Goal: Task Accomplishment & Management: Use online tool/utility

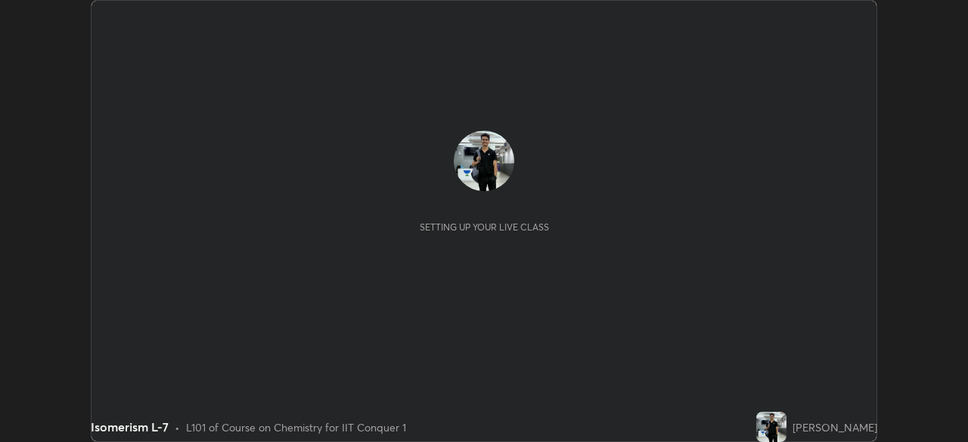
scroll to position [442, 968]
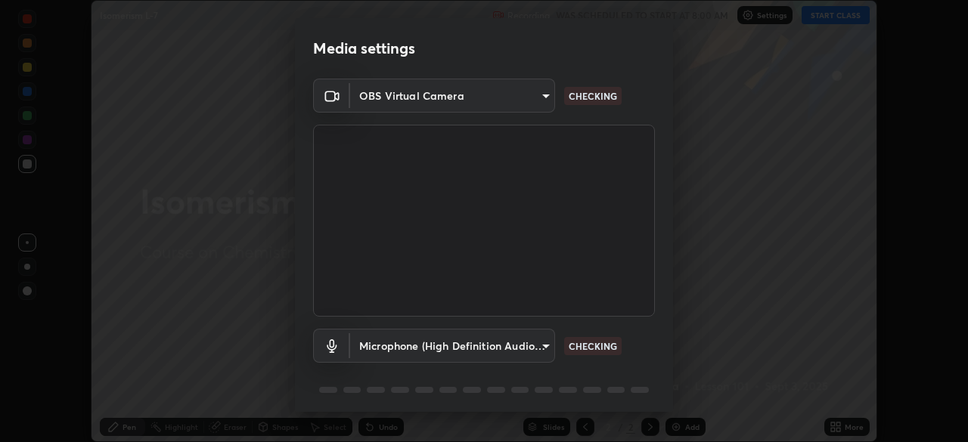
type input "935db625b2c413759d72ee6cdb61a63b637165ed3878f2d0adf10a132220dd0b"
type input "fd0bab52825ace262c08e91f7987d31a5a0675a8376035baa853a4fb7824ba35"
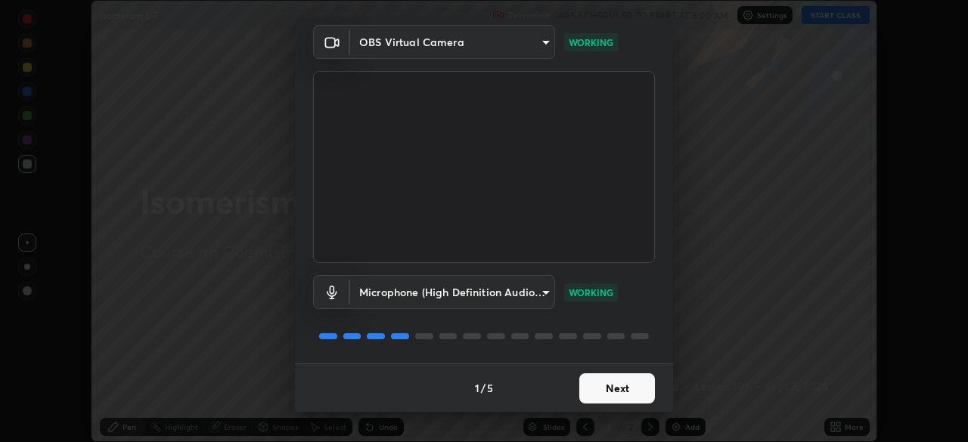
click at [613, 390] on button "Next" at bounding box center [617, 389] width 76 height 30
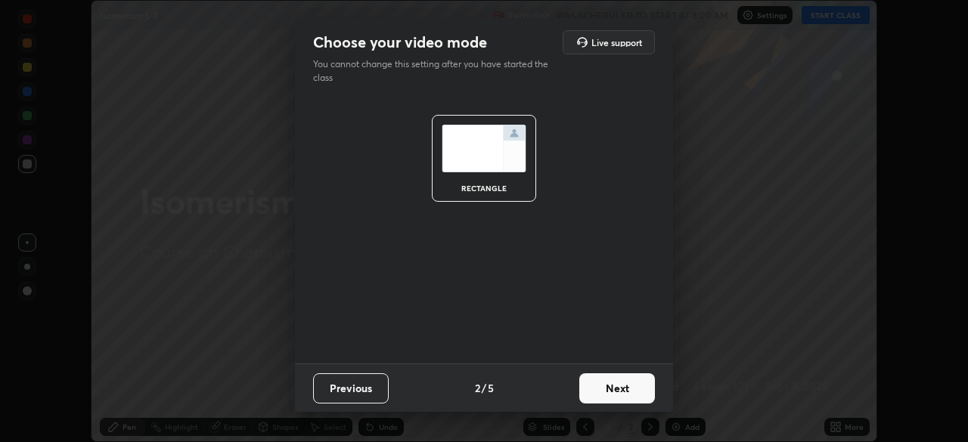
scroll to position [0, 0]
click at [616, 392] on button "Next" at bounding box center [617, 389] width 76 height 30
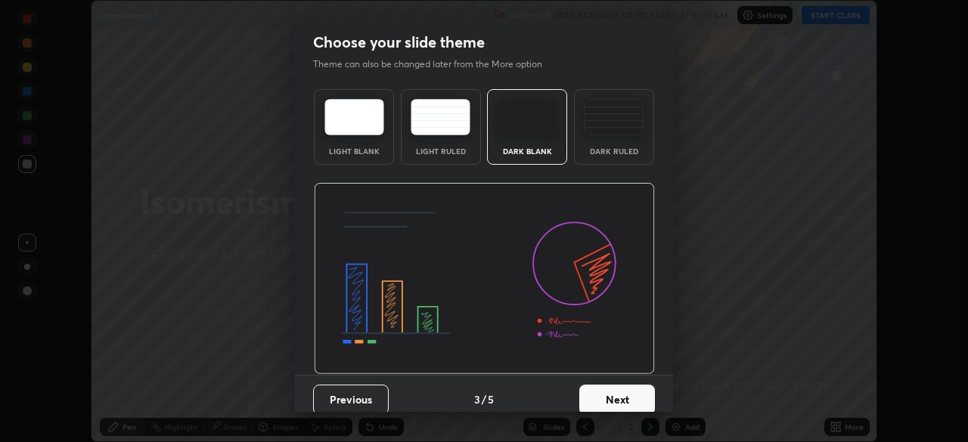
click at [615, 395] on button "Next" at bounding box center [617, 400] width 76 height 30
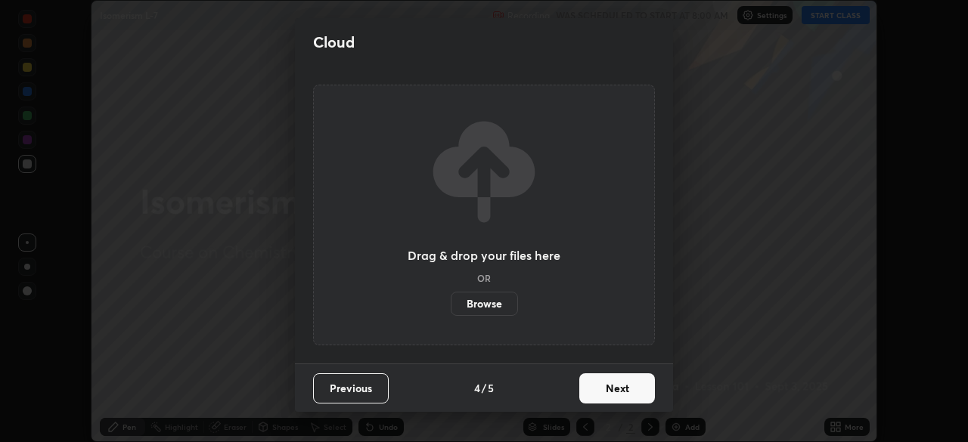
click at [619, 397] on button "Next" at bounding box center [617, 389] width 76 height 30
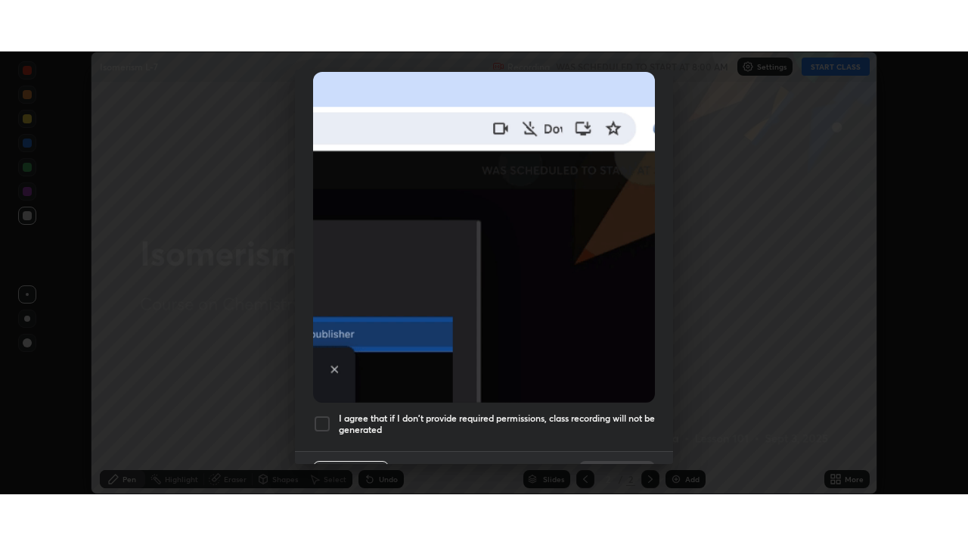
scroll to position [356, 0]
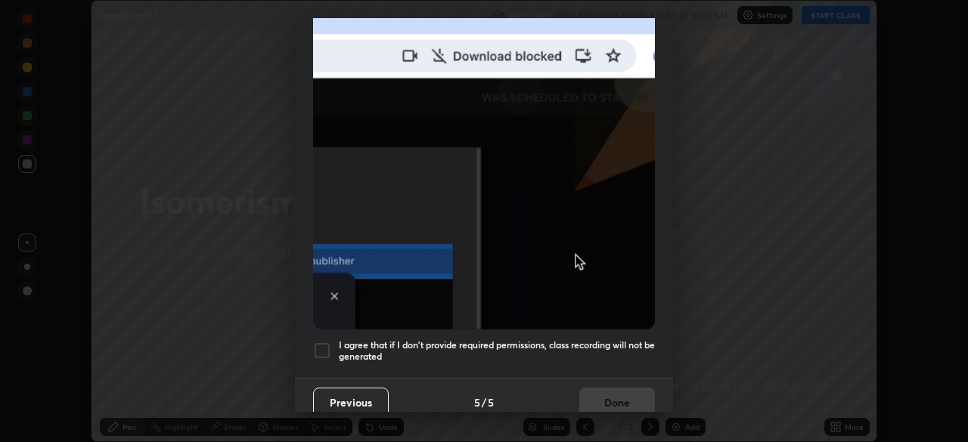
click at [328, 342] on div at bounding box center [322, 351] width 18 height 18
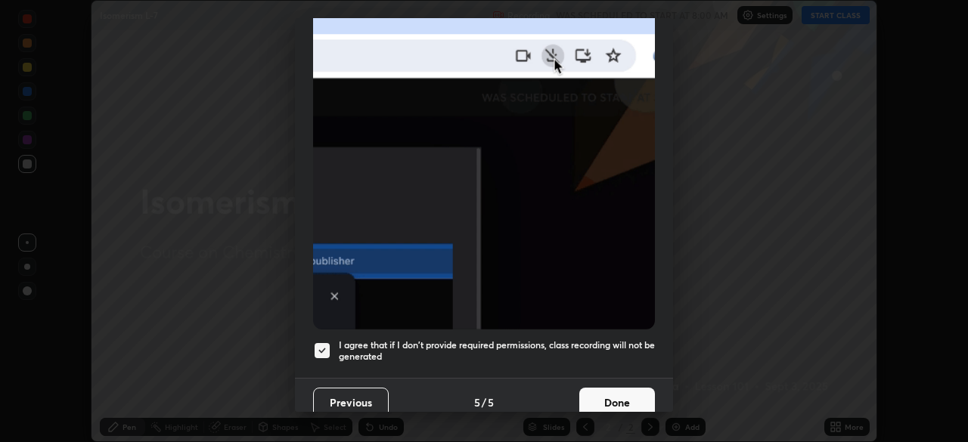
click at [610, 396] on button "Done" at bounding box center [617, 403] width 76 height 30
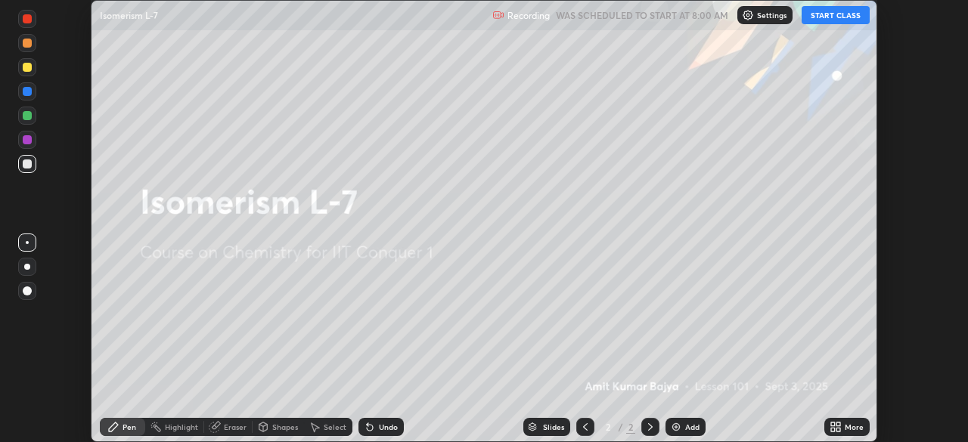
click at [692, 428] on div "Add" at bounding box center [692, 428] width 14 height 8
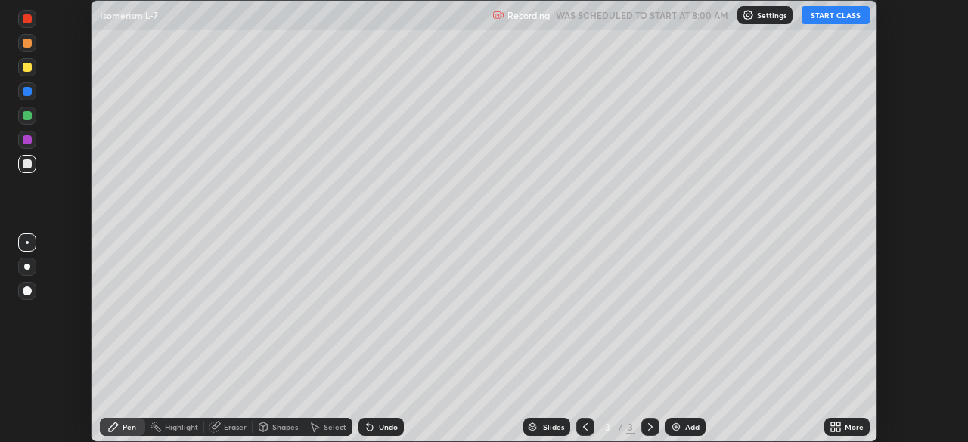
click at [837, 424] on icon at bounding box center [839, 425] width 4 height 4
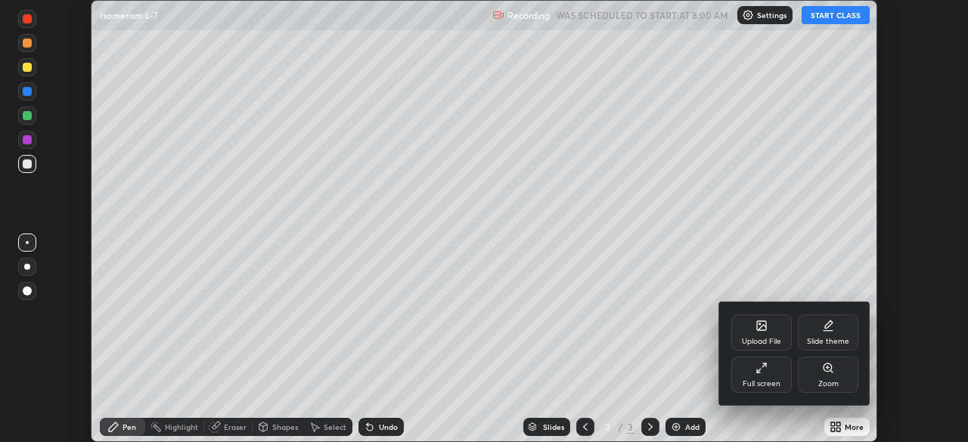
click at [754, 378] on div "Full screen" at bounding box center [761, 375] width 61 height 36
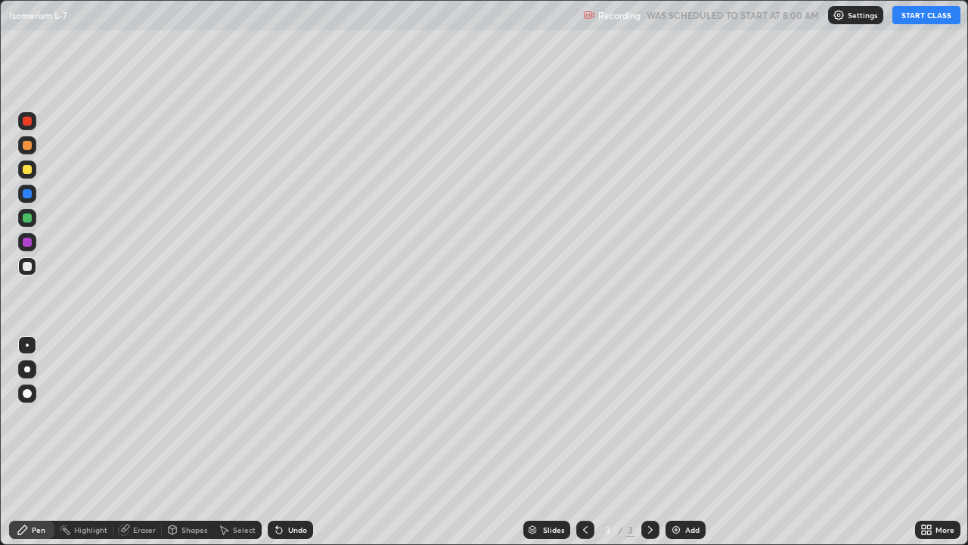
scroll to position [545, 968]
click at [906, 21] on button "START CLASS" at bounding box center [927, 15] width 68 height 18
click at [28, 121] on div at bounding box center [27, 120] width 9 height 9
click at [33, 171] on div at bounding box center [27, 169] width 18 height 18
click at [34, 196] on div at bounding box center [27, 194] width 18 height 18
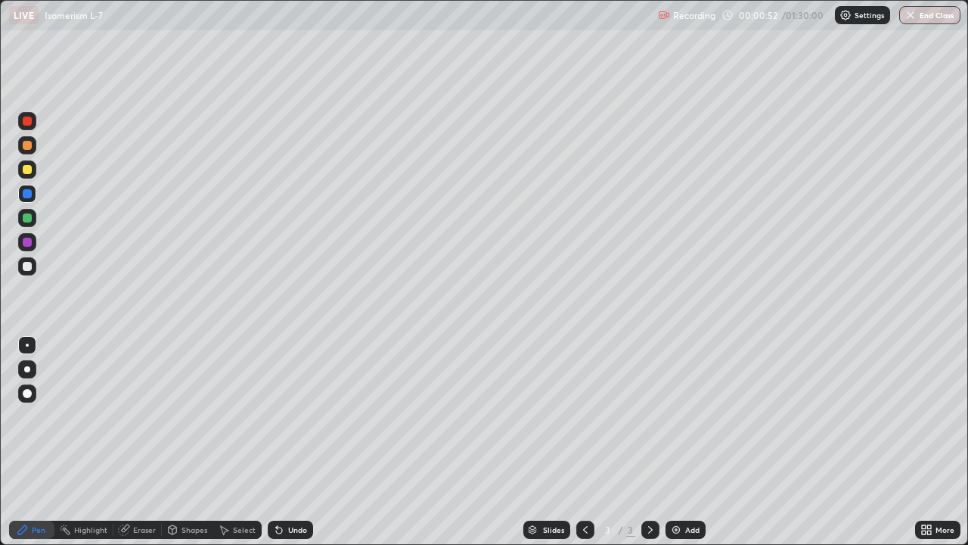
click at [28, 218] on div at bounding box center [27, 217] width 9 height 9
click at [30, 244] on div at bounding box center [27, 242] width 9 height 9
click at [33, 266] on div at bounding box center [27, 266] width 18 height 18
click at [30, 218] on div at bounding box center [27, 217] width 9 height 9
click at [27, 267] on div at bounding box center [27, 266] width 9 height 9
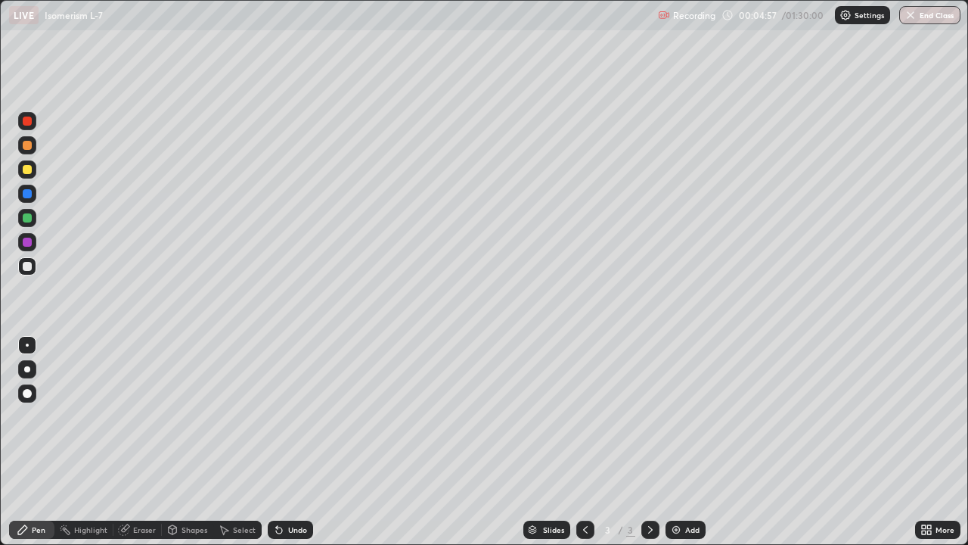
click at [28, 241] on div at bounding box center [27, 242] width 9 height 9
click at [34, 191] on div at bounding box center [27, 194] width 18 height 18
click at [28, 265] on div at bounding box center [27, 266] width 9 height 9
click at [36, 269] on div at bounding box center [27, 266] width 18 height 18
click at [28, 242] on div at bounding box center [27, 242] width 9 height 9
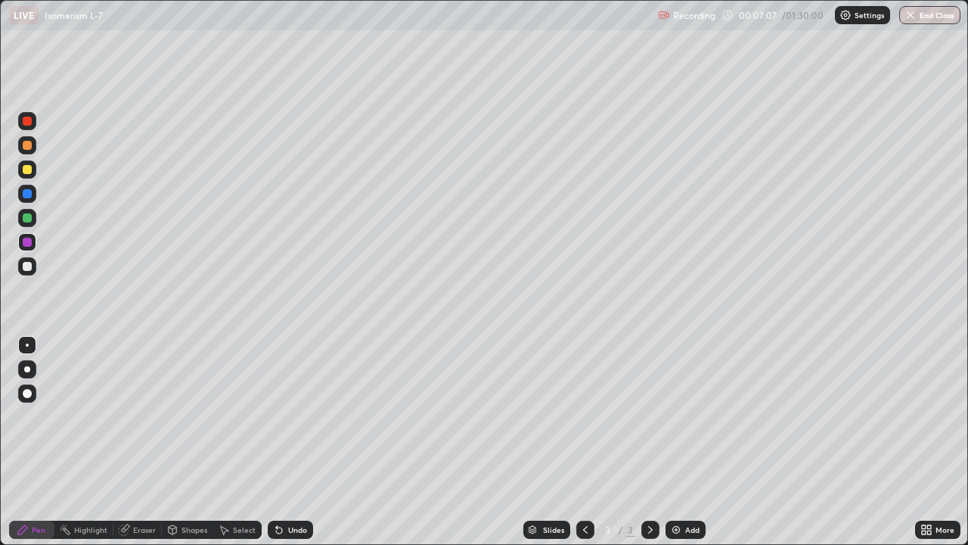
click at [28, 266] on div at bounding box center [27, 266] width 9 height 9
click at [28, 194] on div at bounding box center [27, 193] width 9 height 9
click at [33, 170] on div at bounding box center [27, 169] width 18 height 18
click at [29, 265] on div at bounding box center [27, 266] width 9 height 9
click at [31, 219] on div at bounding box center [27, 217] width 9 height 9
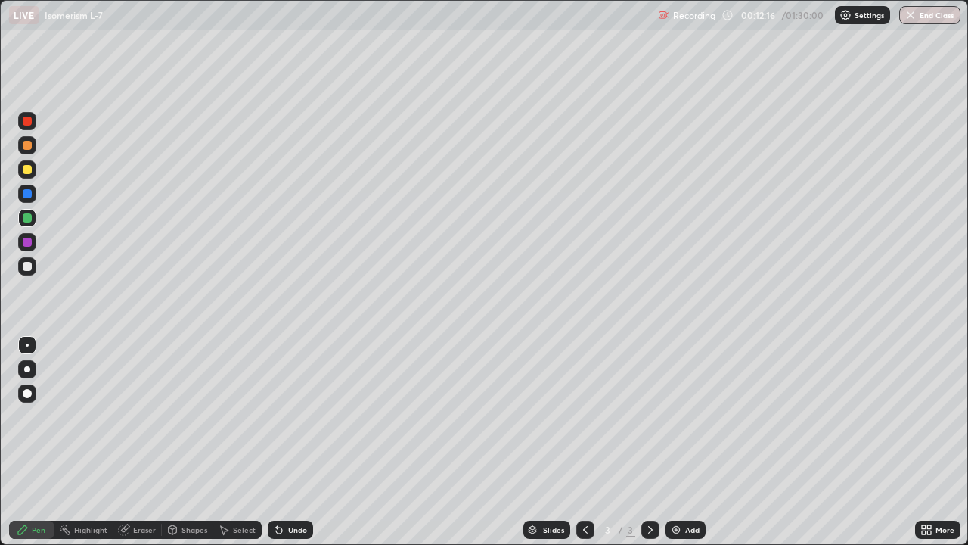
click at [698, 442] on div "Add" at bounding box center [686, 529] width 40 height 18
click at [31, 265] on div at bounding box center [27, 266] width 9 height 9
click at [34, 196] on div at bounding box center [27, 194] width 18 height 18
click at [28, 169] on div at bounding box center [27, 169] width 9 height 9
click at [28, 194] on div at bounding box center [27, 193] width 9 height 9
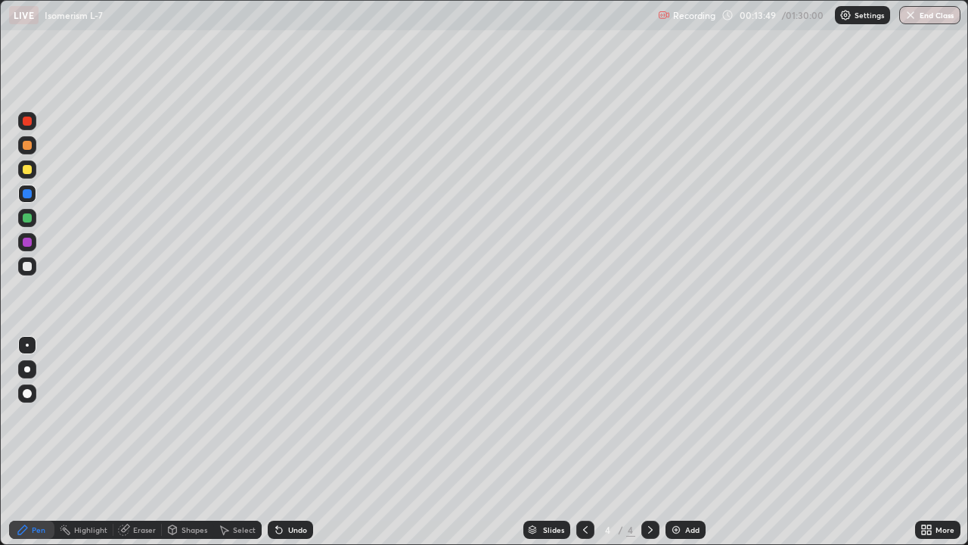
click at [33, 219] on div at bounding box center [27, 218] width 18 height 18
click at [33, 242] on div at bounding box center [27, 242] width 18 height 18
click at [30, 123] on div at bounding box center [27, 120] width 9 height 9
click at [28, 242] on div at bounding box center [27, 242] width 9 height 9
click at [141, 442] on div "Eraser" at bounding box center [144, 530] width 23 height 8
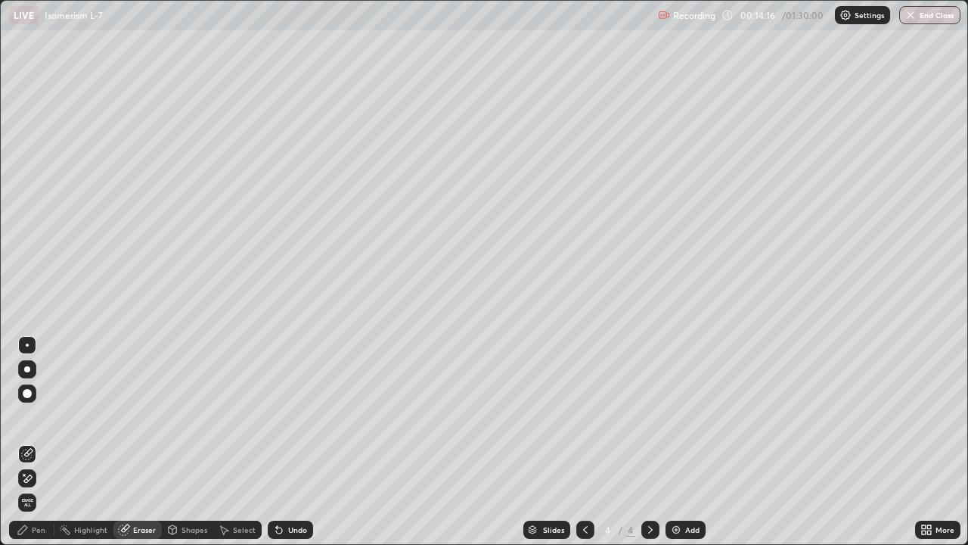
click at [297, 442] on div "Undo" at bounding box center [297, 530] width 19 height 8
click at [51, 442] on div "Pen" at bounding box center [31, 529] width 45 height 18
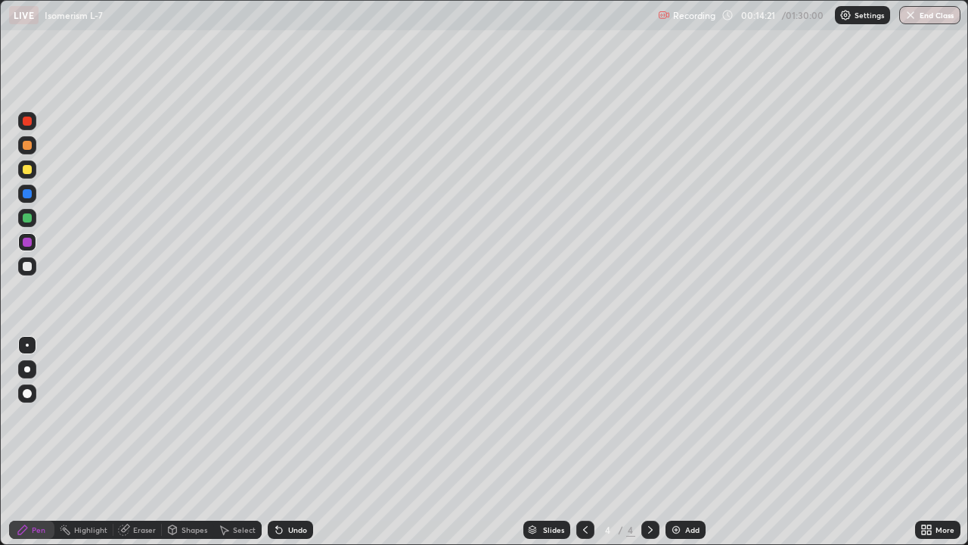
click at [145, 442] on div "Eraser" at bounding box center [144, 530] width 23 height 8
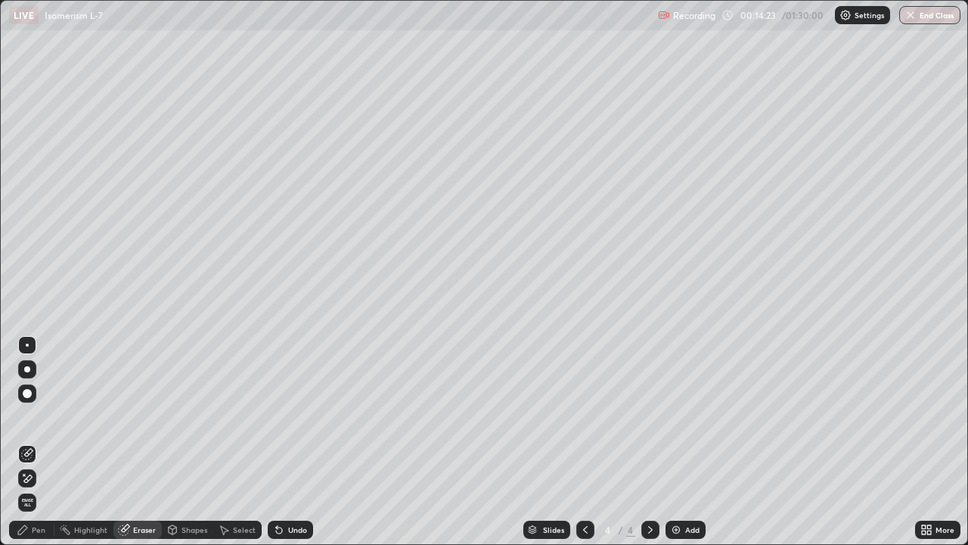
click at [39, 442] on div "Pen" at bounding box center [31, 529] width 45 height 18
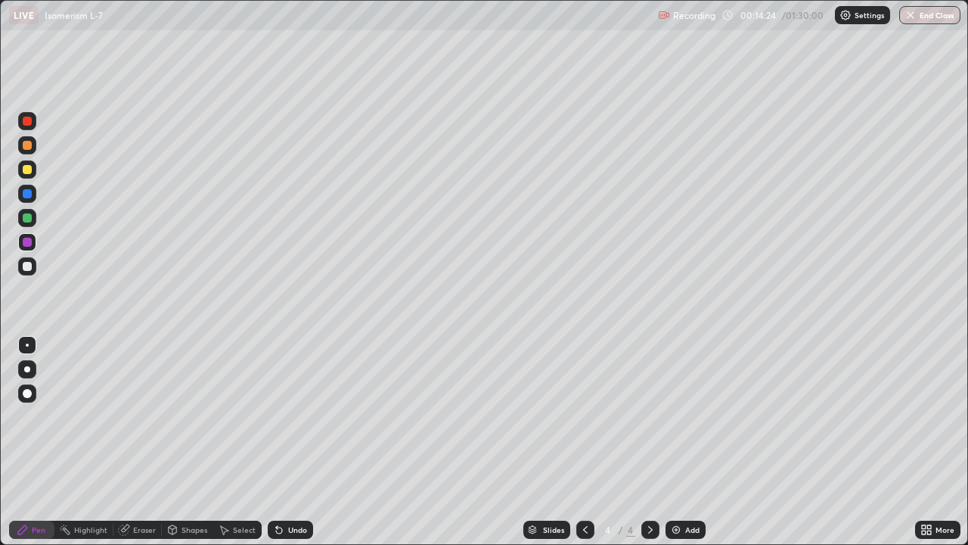
click at [34, 267] on div at bounding box center [27, 266] width 18 height 18
click at [33, 147] on div at bounding box center [27, 145] width 18 height 18
click at [36, 219] on div at bounding box center [27, 218] width 18 height 18
click at [34, 170] on div at bounding box center [27, 169] width 18 height 18
click at [308, 442] on div "Undo" at bounding box center [290, 529] width 45 height 18
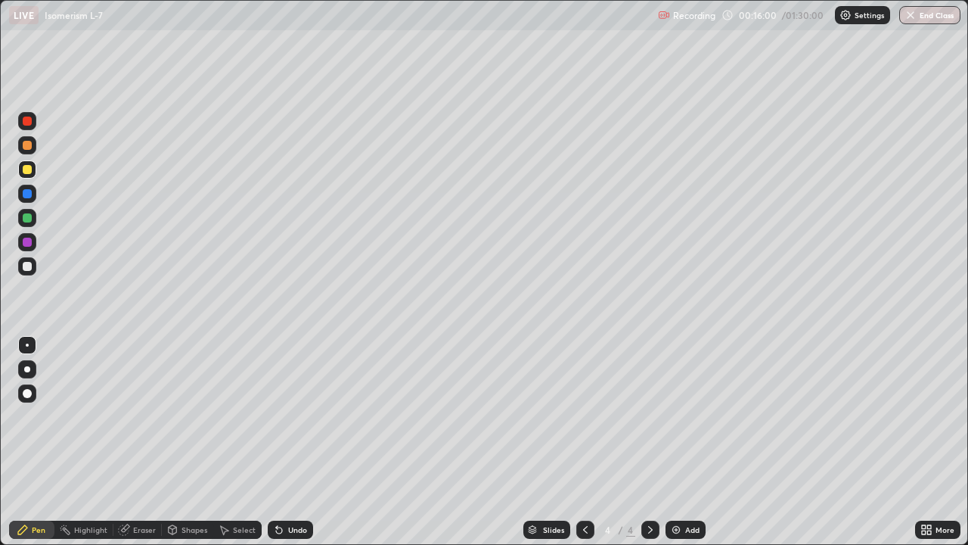
click at [307, 442] on div "Undo" at bounding box center [290, 529] width 45 height 18
click at [30, 266] on div at bounding box center [27, 266] width 9 height 9
click at [35, 240] on div at bounding box center [27, 242] width 18 height 18
click at [33, 266] on div at bounding box center [27, 266] width 18 height 18
click at [31, 242] on div at bounding box center [27, 242] width 9 height 9
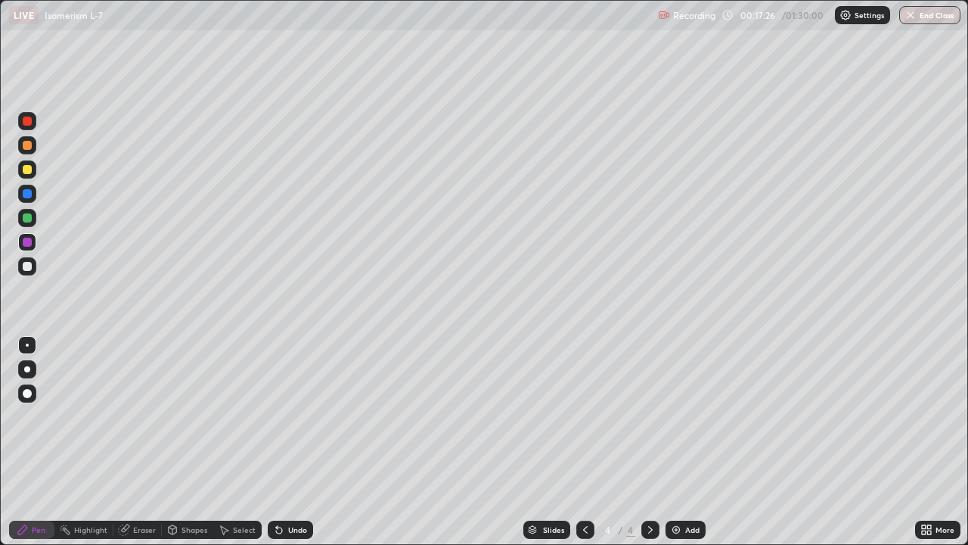
click at [30, 216] on div at bounding box center [27, 217] width 9 height 9
click at [31, 170] on div at bounding box center [27, 169] width 9 height 9
click at [33, 266] on div at bounding box center [27, 266] width 18 height 18
click at [36, 239] on div at bounding box center [27, 242] width 18 height 18
click at [27, 219] on div at bounding box center [27, 217] width 9 height 9
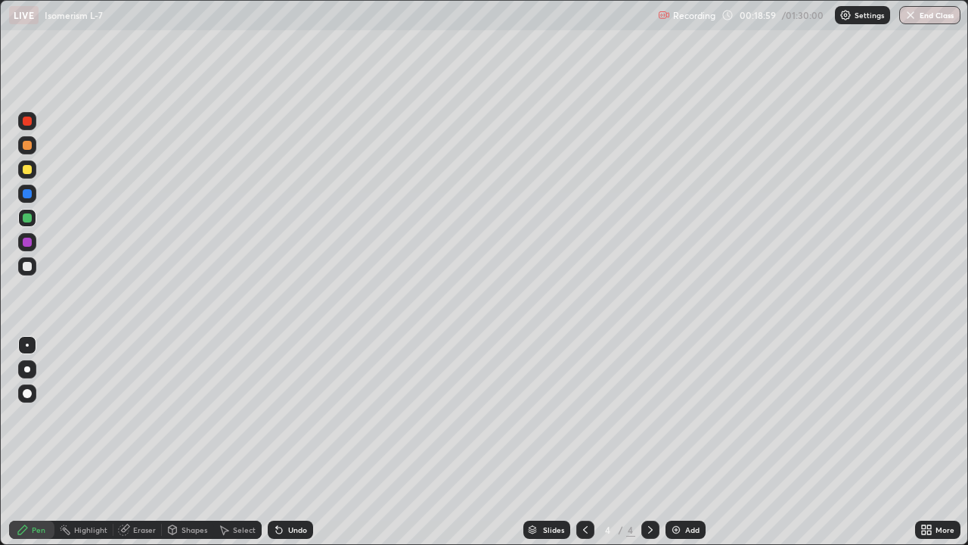
click at [31, 241] on div at bounding box center [27, 242] width 9 height 9
click at [36, 267] on div at bounding box center [27, 266] width 18 height 18
click at [30, 166] on div at bounding box center [27, 169] width 9 height 9
click at [33, 262] on div at bounding box center [27, 266] width 18 height 18
click at [33, 244] on div at bounding box center [27, 242] width 18 height 18
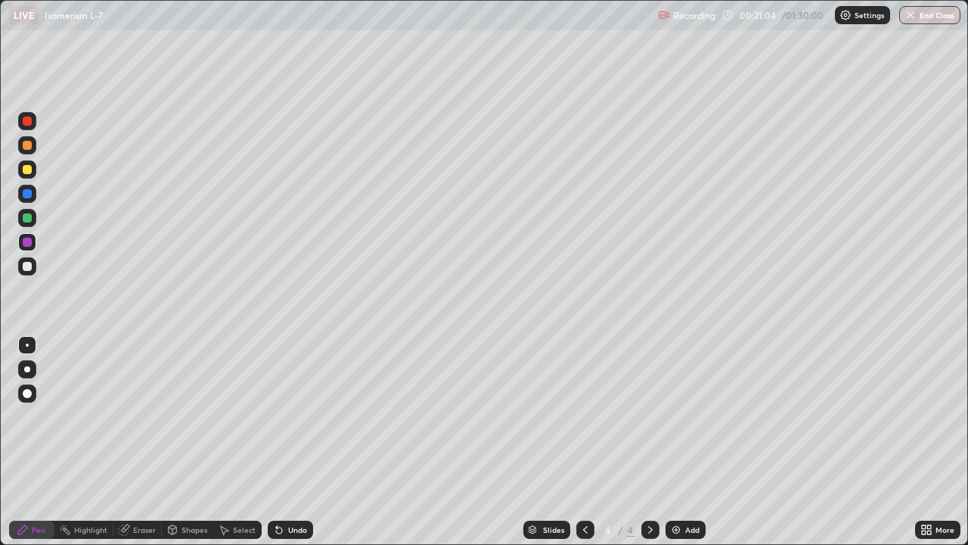
click at [34, 169] on div at bounding box center [27, 169] width 18 height 18
click at [33, 265] on div at bounding box center [27, 266] width 18 height 18
click at [28, 218] on div at bounding box center [27, 217] width 9 height 9
click at [30, 244] on div at bounding box center [27, 242] width 9 height 9
click at [35, 264] on div at bounding box center [27, 266] width 18 height 18
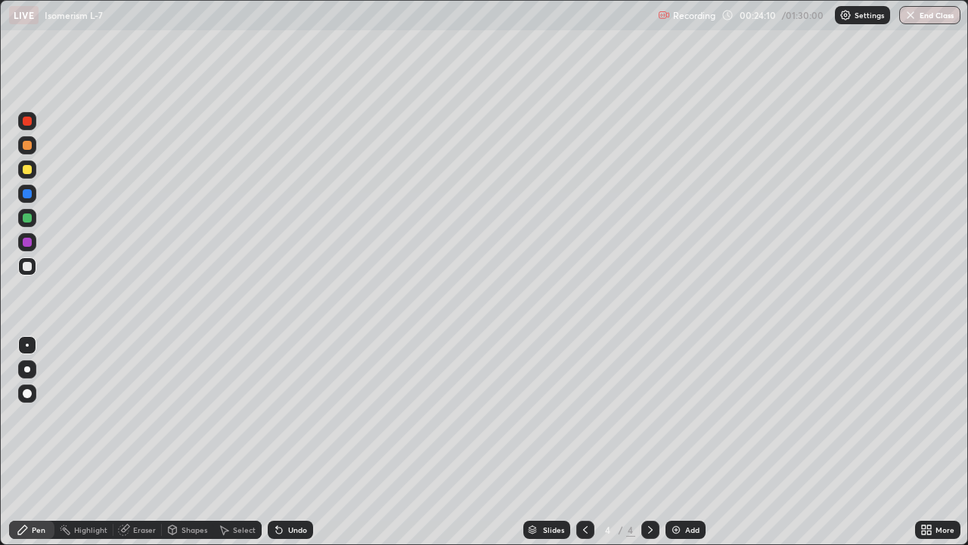
click at [36, 217] on div at bounding box center [27, 218] width 18 height 18
click at [30, 169] on div at bounding box center [27, 169] width 9 height 9
click at [306, 442] on div "Undo" at bounding box center [290, 529] width 45 height 18
click at [33, 265] on div at bounding box center [27, 266] width 18 height 18
click at [33, 194] on div at bounding box center [27, 194] width 18 height 18
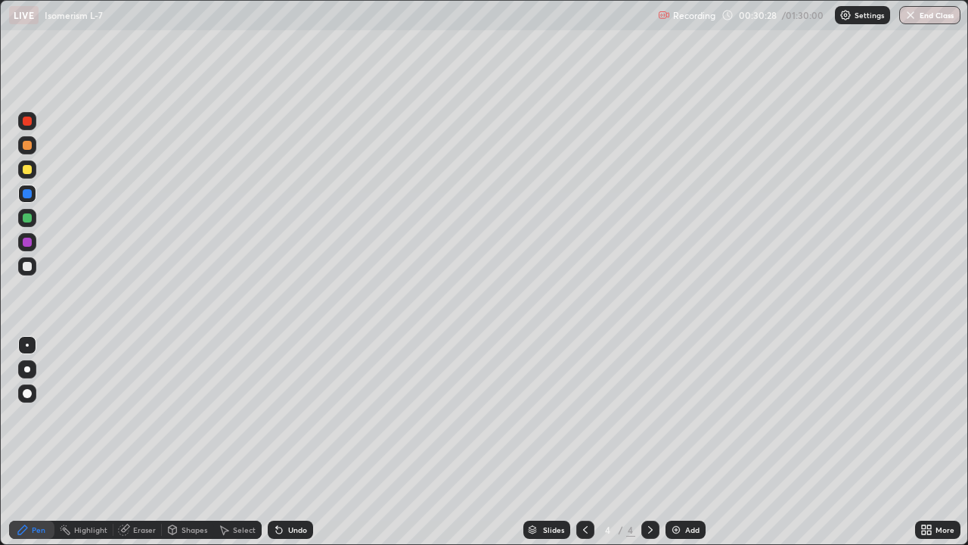
click at [27, 241] on div at bounding box center [27, 242] width 9 height 9
click at [682, 442] on div "Add" at bounding box center [686, 529] width 40 height 18
click at [36, 123] on div at bounding box center [27, 121] width 18 height 18
click at [29, 170] on div at bounding box center [27, 169] width 9 height 9
click at [35, 216] on div at bounding box center [27, 218] width 18 height 18
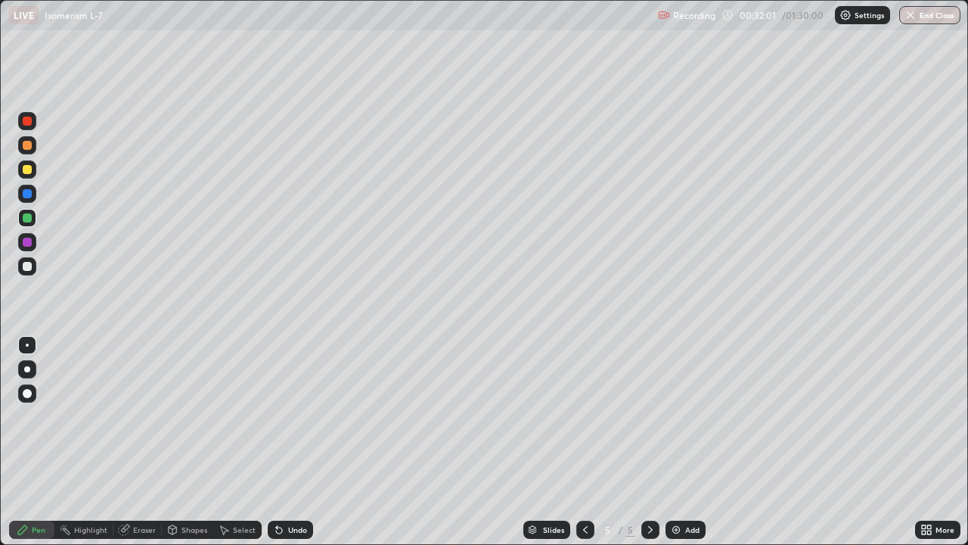
click at [28, 192] on div at bounding box center [27, 193] width 9 height 9
click at [35, 171] on div at bounding box center [27, 169] width 18 height 18
click at [29, 220] on div at bounding box center [27, 217] width 9 height 9
click at [29, 196] on div at bounding box center [27, 193] width 9 height 9
click at [28, 145] on div at bounding box center [27, 145] width 9 height 9
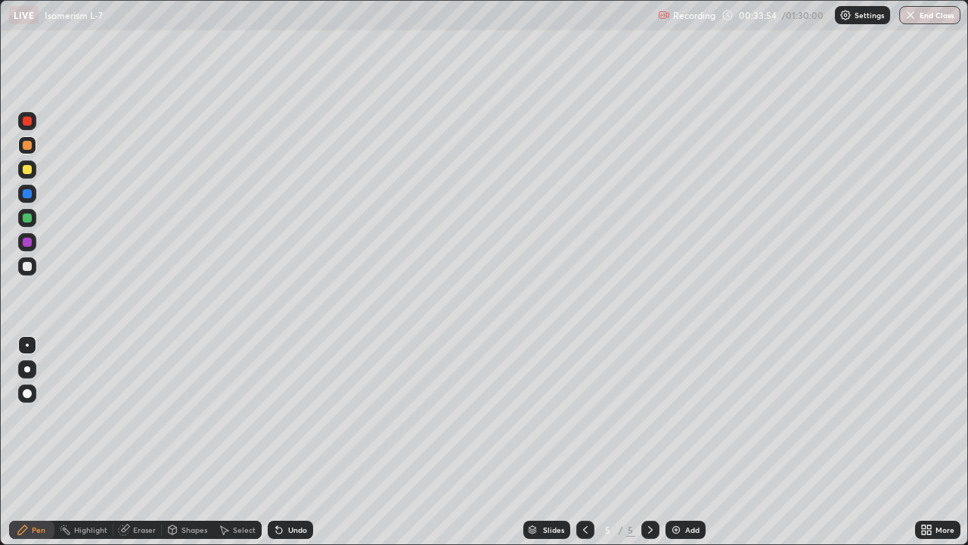
click at [33, 191] on div at bounding box center [27, 194] width 18 height 18
click at [29, 170] on div at bounding box center [27, 169] width 9 height 9
click at [34, 144] on div at bounding box center [27, 145] width 18 height 18
click at [36, 263] on div at bounding box center [27, 266] width 18 height 18
click at [30, 169] on div at bounding box center [27, 169] width 9 height 9
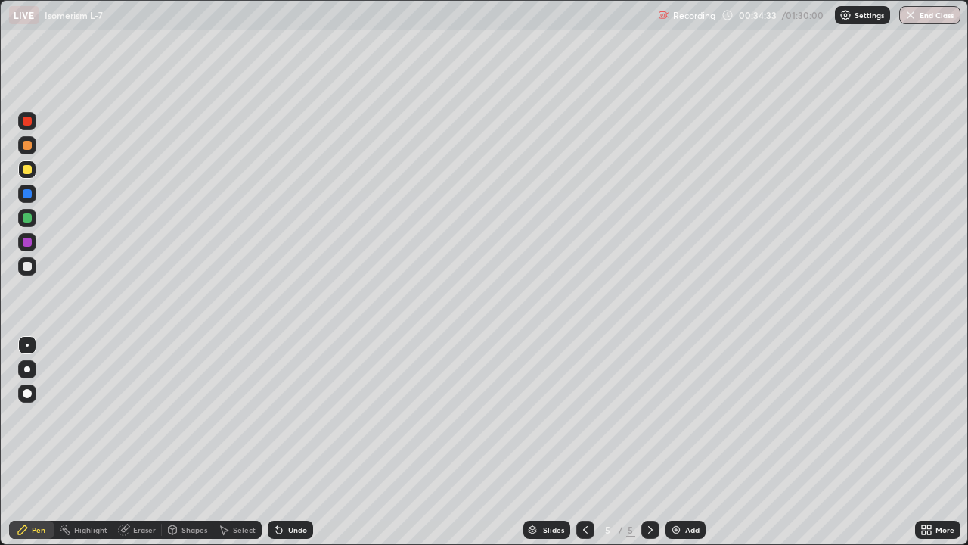
click at [30, 120] on div at bounding box center [27, 120] width 9 height 9
click at [28, 242] on div at bounding box center [27, 242] width 9 height 9
click at [33, 119] on div at bounding box center [27, 121] width 18 height 18
click at [33, 263] on div at bounding box center [27, 266] width 18 height 18
click at [672, 442] on img at bounding box center [676, 529] width 12 height 12
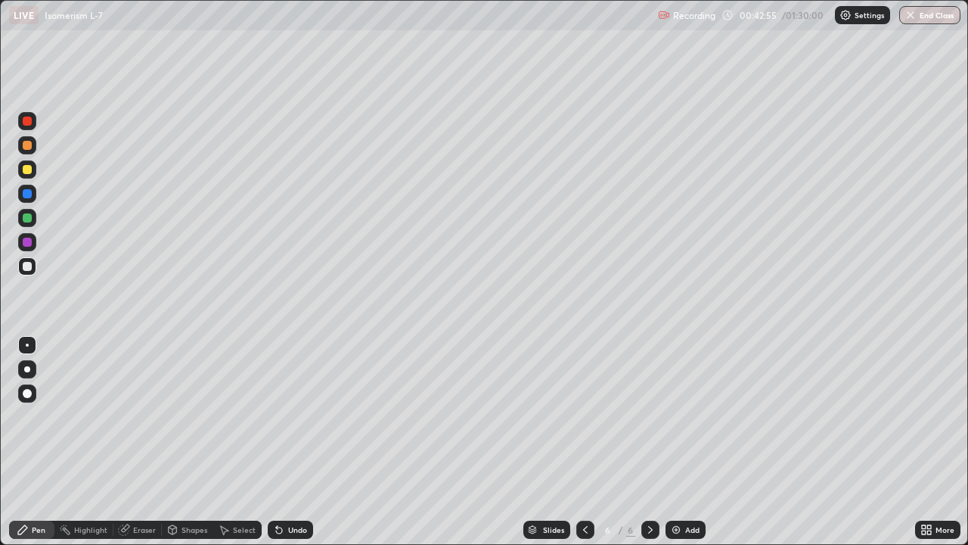
click at [33, 166] on div at bounding box center [27, 169] width 18 height 18
click at [30, 192] on div at bounding box center [27, 193] width 9 height 9
click at [28, 242] on div at bounding box center [27, 242] width 9 height 9
click at [28, 268] on div at bounding box center [27, 266] width 9 height 9
click at [26, 191] on div at bounding box center [27, 193] width 9 height 9
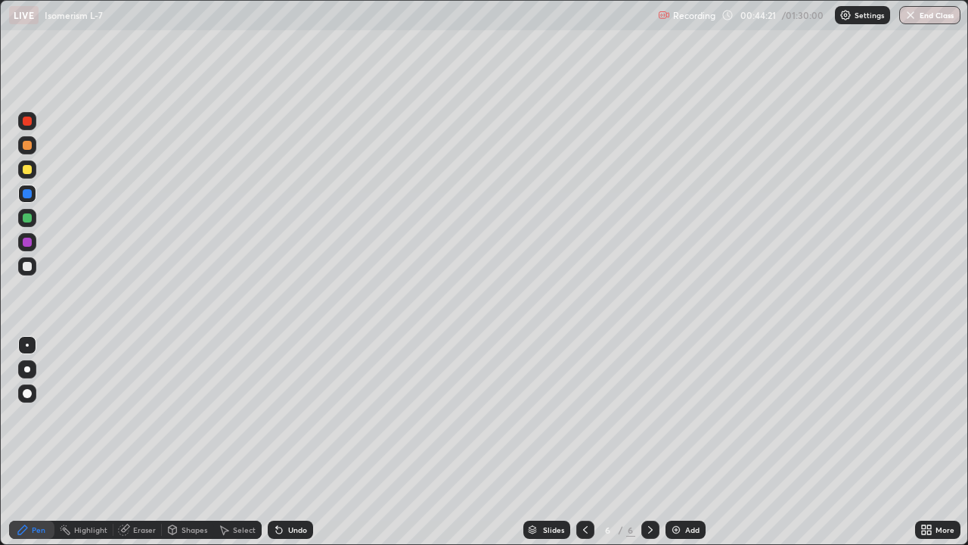
click at [29, 215] on div at bounding box center [27, 217] width 9 height 9
click at [31, 120] on div at bounding box center [27, 120] width 9 height 9
click at [28, 218] on div at bounding box center [27, 217] width 9 height 9
click at [33, 262] on div at bounding box center [27, 266] width 18 height 18
click at [29, 193] on div at bounding box center [27, 193] width 9 height 9
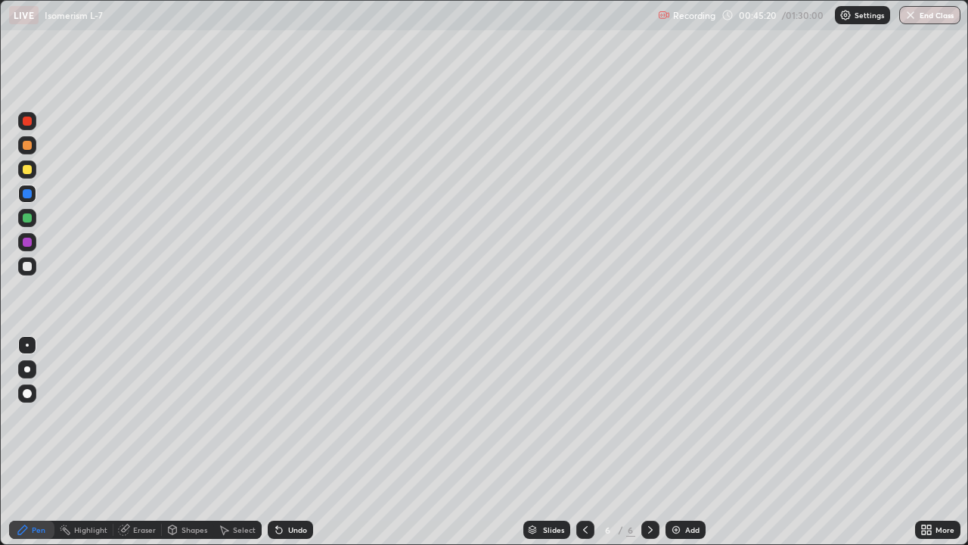
click at [28, 170] on div at bounding box center [27, 169] width 9 height 9
click at [36, 120] on div at bounding box center [27, 121] width 18 height 18
click at [33, 243] on div at bounding box center [27, 242] width 18 height 18
click at [31, 215] on div at bounding box center [27, 217] width 9 height 9
click at [29, 241] on div at bounding box center [27, 242] width 9 height 9
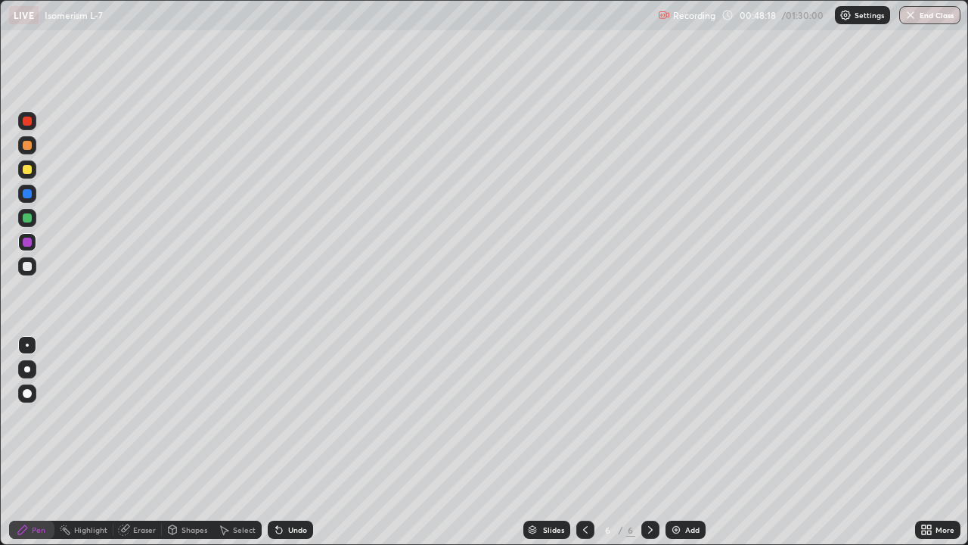
click at [33, 216] on div at bounding box center [27, 218] width 18 height 18
click at [30, 242] on div at bounding box center [27, 242] width 9 height 9
click at [28, 144] on div at bounding box center [27, 145] width 9 height 9
click at [35, 194] on div at bounding box center [27, 194] width 18 height 18
click at [33, 265] on div at bounding box center [27, 266] width 18 height 18
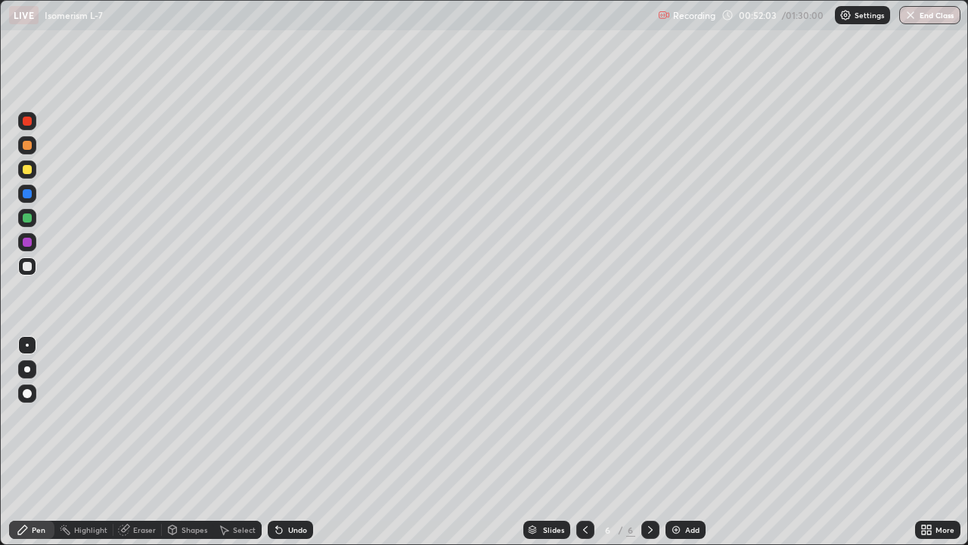
click at [33, 217] on div at bounding box center [27, 218] width 18 height 18
click at [30, 124] on div at bounding box center [27, 120] width 9 height 9
click at [30, 194] on div at bounding box center [27, 193] width 9 height 9
click at [33, 269] on div at bounding box center [27, 266] width 18 height 18
click at [30, 241] on div at bounding box center [27, 242] width 9 height 9
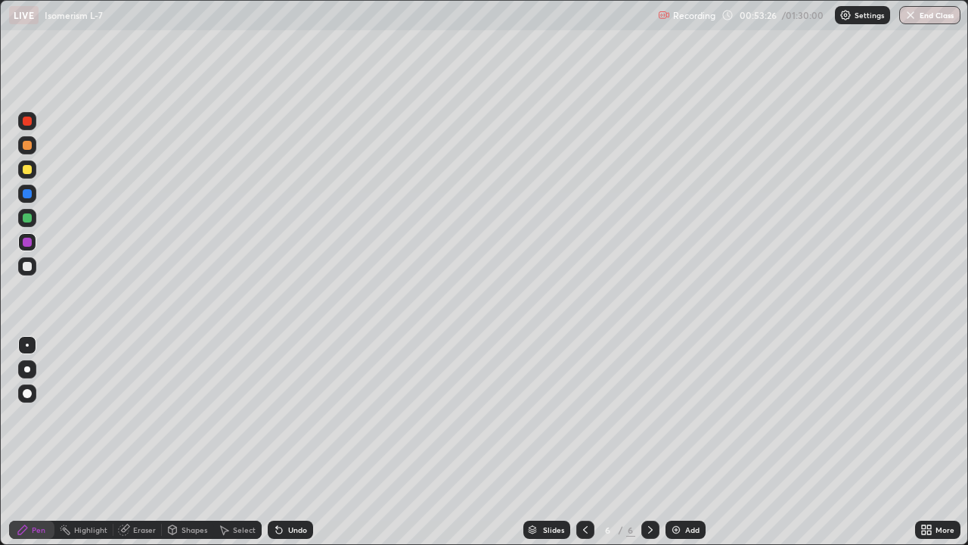
click at [33, 124] on div at bounding box center [27, 121] width 18 height 18
click at [34, 265] on div at bounding box center [27, 266] width 18 height 18
click at [33, 239] on div at bounding box center [27, 242] width 18 height 18
click at [30, 216] on div at bounding box center [27, 217] width 9 height 9
click at [31, 239] on div at bounding box center [27, 242] width 9 height 9
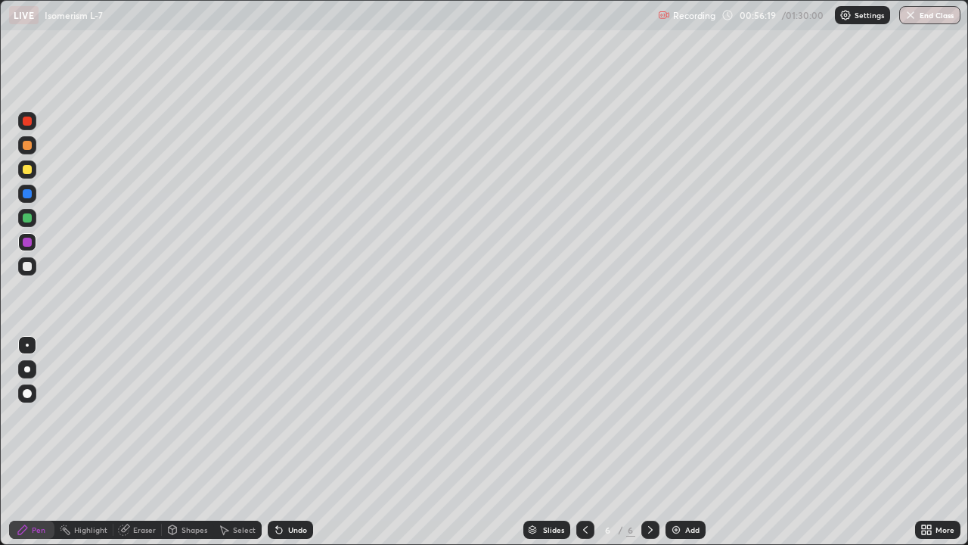
click at [33, 267] on div at bounding box center [27, 266] width 18 height 18
click at [30, 244] on div at bounding box center [27, 242] width 9 height 9
click at [28, 216] on div at bounding box center [27, 217] width 9 height 9
click at [29, 269] on div at bounding box center [27, 266] width 9 height 9
click at [33, 240] on div at bounding box center [27, 242] width 18 height 18
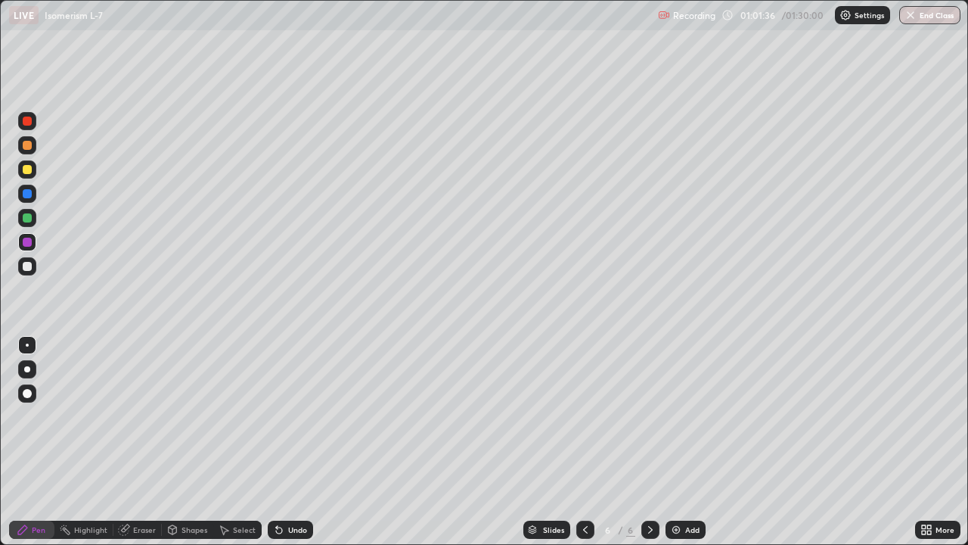
click at [33, 219] on div at bounding box center [27, 218] width 18 height 18
click at [694, 442] on div "Add" at bounding box center [692, 530] width 14 height 8
click at [33, 124] on div at bounding box center [27, 121] width 18 height 18
click at [33, 169] on div at bounding box center [27, 169] width 18 height 18
click at [30, 172] on div at bounding box center [27, 169] width 9 height 9
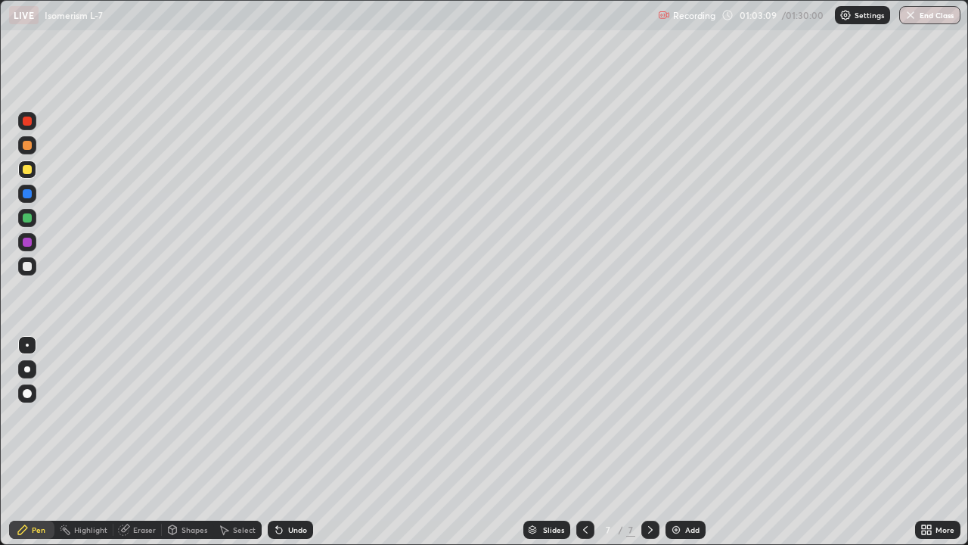
click at [29, 215] on div at bounding box center [27, 217] width 9 height 9
click at [33, 265] on div at bounding box center [27, 266] width 18 height 18
click at [29, 241] on div at bounding box center [27, 242] width 9 height 9
click at [36, 267] on div at bounding box center [27, 266] width 18 height 18
click at [33, 216] on div at bounding box center [27, 218] width 18 height 18
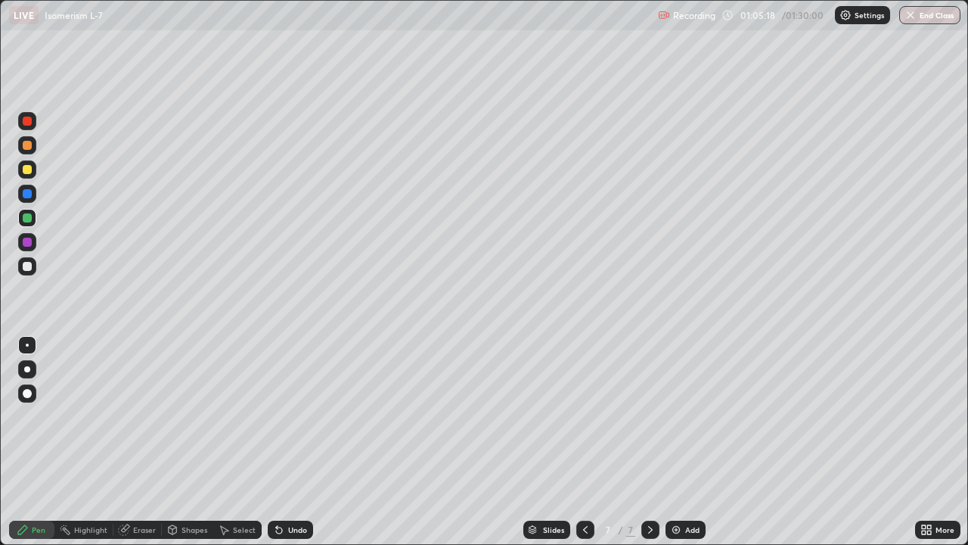
click at [31, 266] on div at bounding box center [27, 266] width 9 height 9
click at [34, 220] on div at bounding box center [27, 218] width 18 height 18
click at [29, 243] on div at bounding box center [27, 242] width 9 height 9
click at [31, 124] on div at bounding box center [27, 121] width 18 height 18
click at [33, 264] on div at bounding box center [27, 266] width 18 height 18
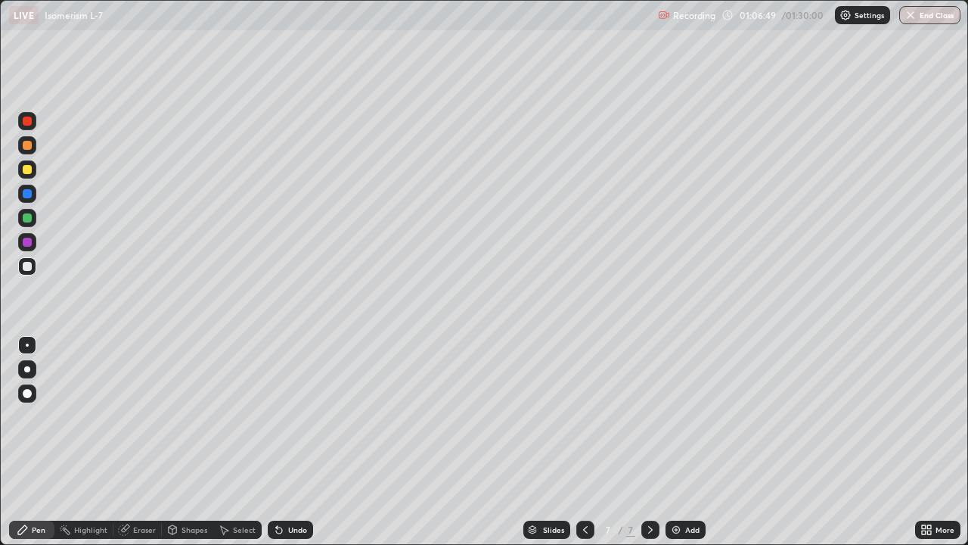
click at [34, 165] on div at bounding box center [27, 169] width 18 height 18
click at [29, 220] on div at bounding box center [27, 217] width 9 height 9
click at [29, 246] on div at bounding box center [27, 242] width 9 height 9
click at [35, 172] on div at bounding box center [27, 169] width 18 height 18
click at [31, 243] on div at bounding box center [27, 242] width 9 height 9
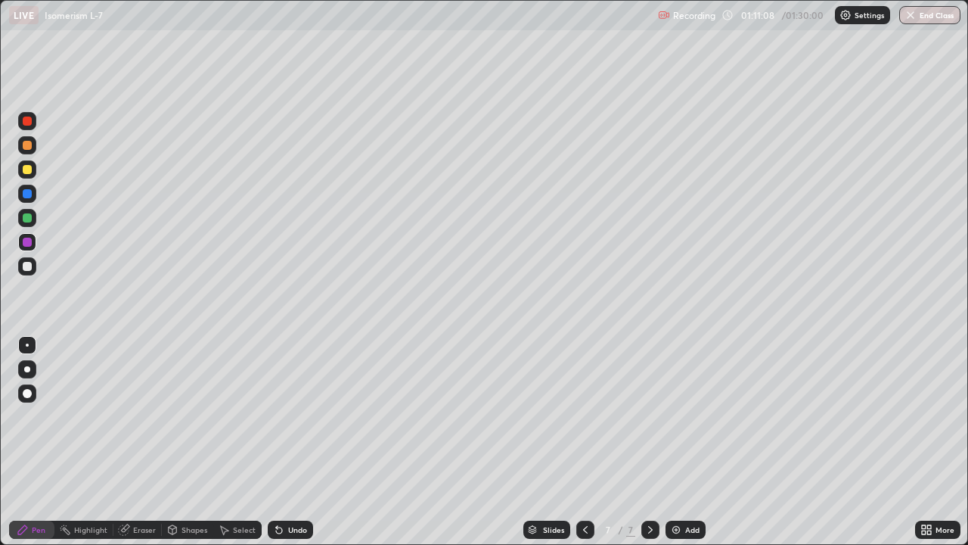
click at [35, 216] on div at bounding box center [27, 218] width 18 height 18
click at [34, 266] on div at bounding box center [27, 266] width 18 height 18
click at [303, 442] on div "Undo" at bounding box center [297, 530] width 19 height 8
click at [300, 442] on div "Undo" at bounding box center [297, 530] width 19 height 8
click at [28, 194] on div at bounding box center [27, 193] width 9 height 9
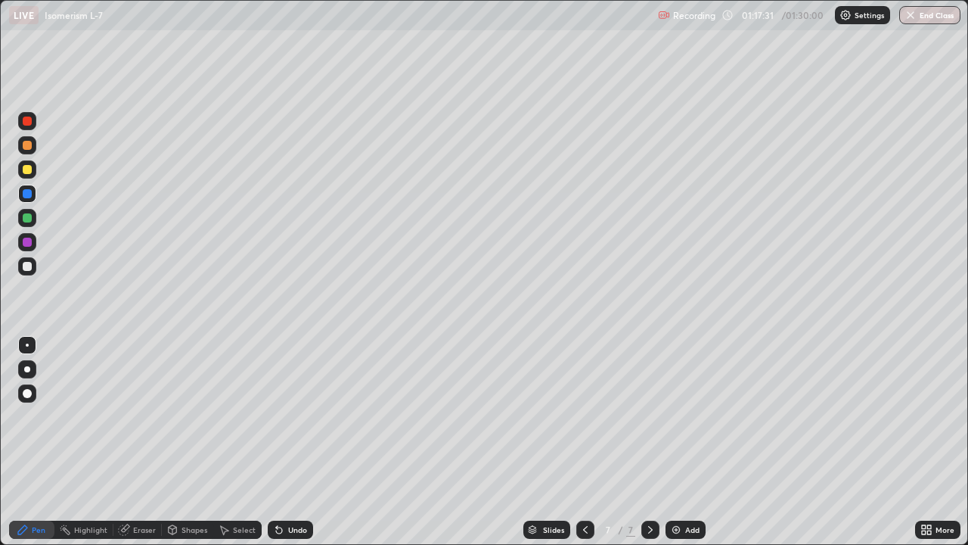
click at [30, 265] on div at bounding box center [27, 266] width 9 height 9
click at [30, 123] on div at bounding box center [27, 120] width 9 height 9
click at [31, 269] on div at bounding box center [27, 266] width 18 height 18
click at [30, 243] on div at bounding box center [27, 242] width 9 height 9
click at [33, 174] on div at bounding box center [27, 169] width 18 height 18
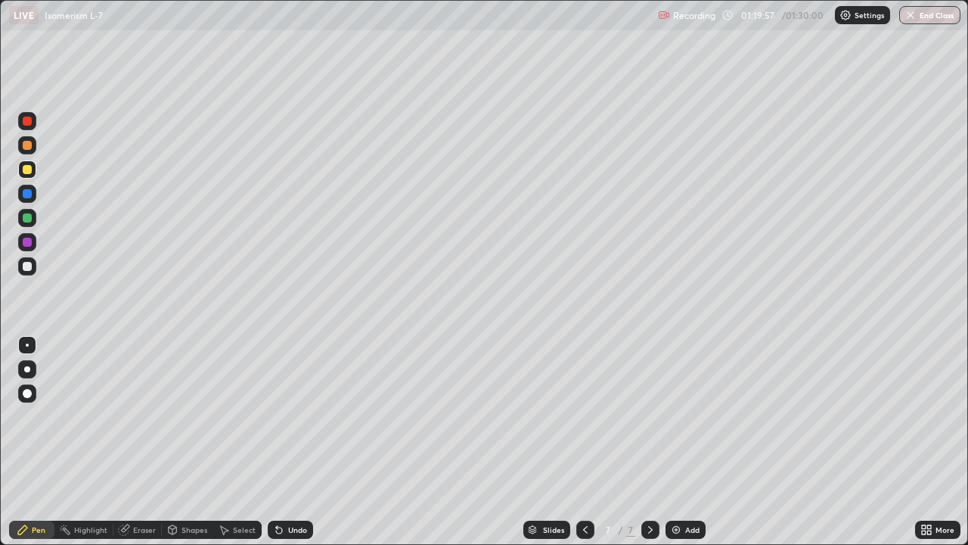
click at [27, 194] on div at bounding box center [27, 193] width 9 height 9
click at [29, 263] on div at bounding box center [27, 266] width 9 height 9
click at [34, 219] on div at bounding box center [27, 218] width 18 height 18
click at [0, 325] on div "Setting up your live class" at bounding box center [484, 272] width 968 height 545
click at [926, 13] on button "End Class" at bounding box center [931, 15] width 60 height 18
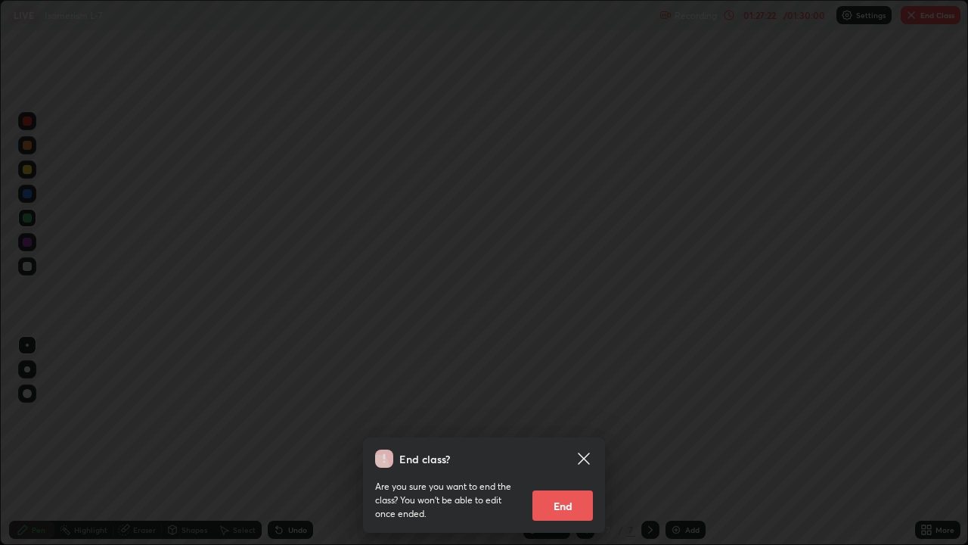
click at [567, 442] on button "End" at bounding box center [562, 505] width 61 height 30
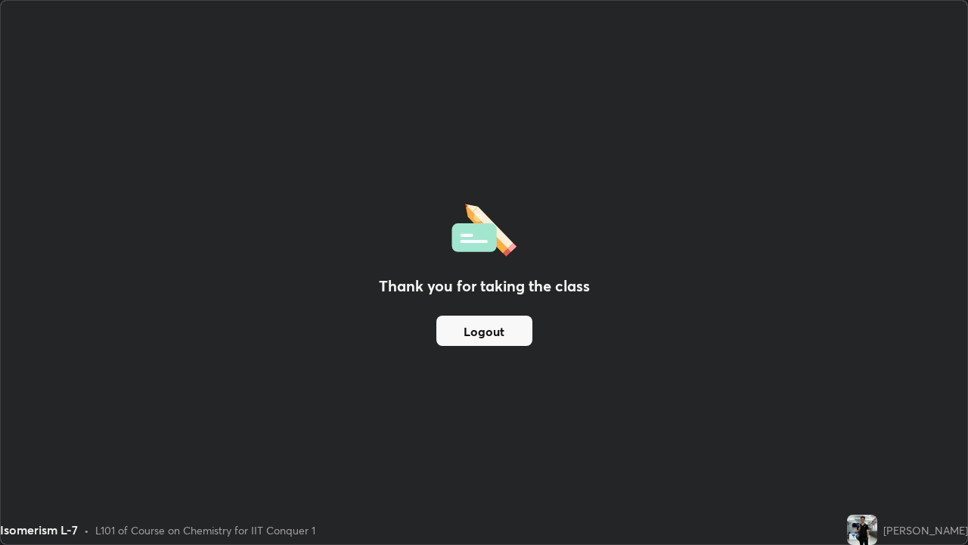
click at [487, 327] on button "Logout" at bounding box center [484, 330] width 96 height 30
